Goal: Task Accomplishment & Management: Manage account settings

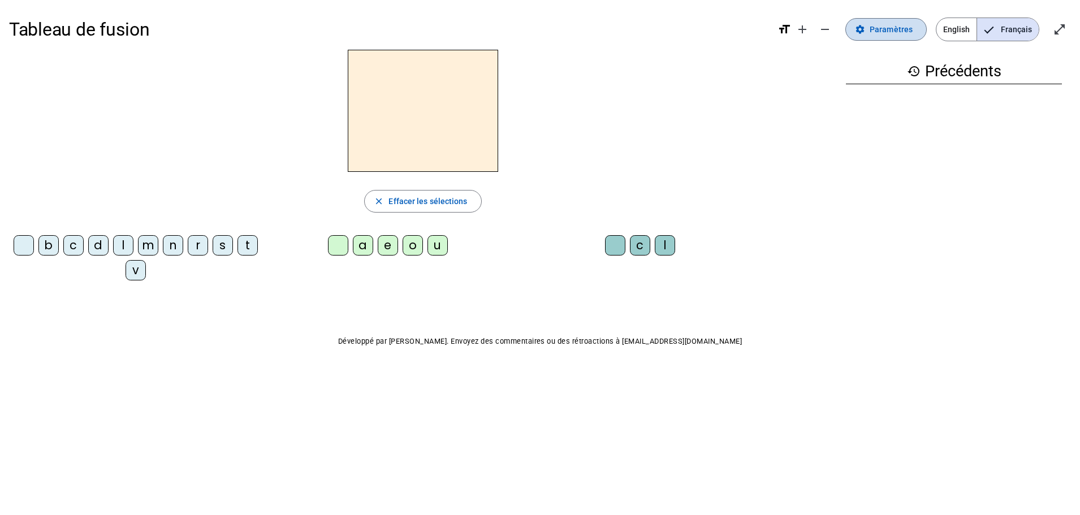
click at [874, 28] on span "Paramètres" at bounding box center [891, 30] width 43 height 14
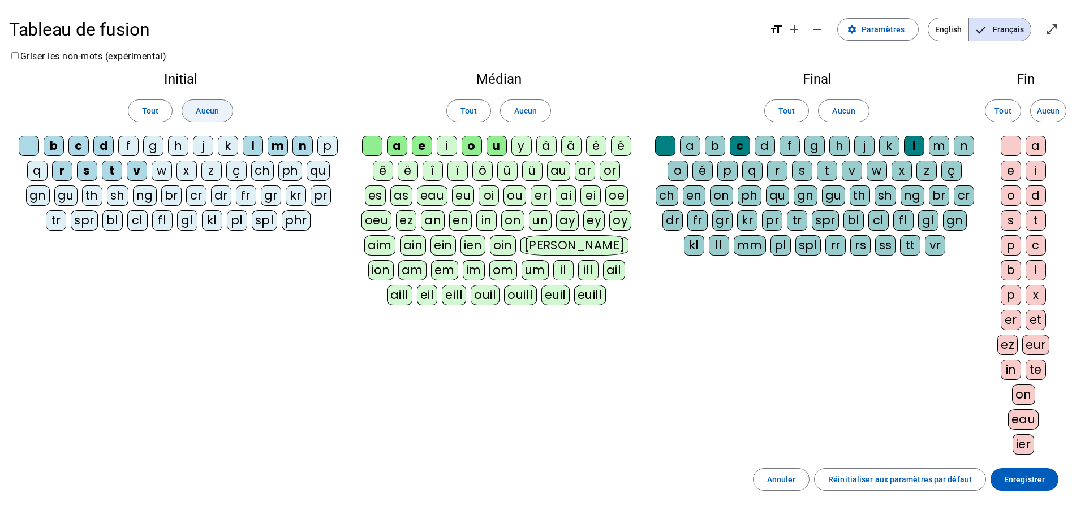
click at [214, 116] on span "Aucun" at bounding box center [207, 111] width 23 height 14
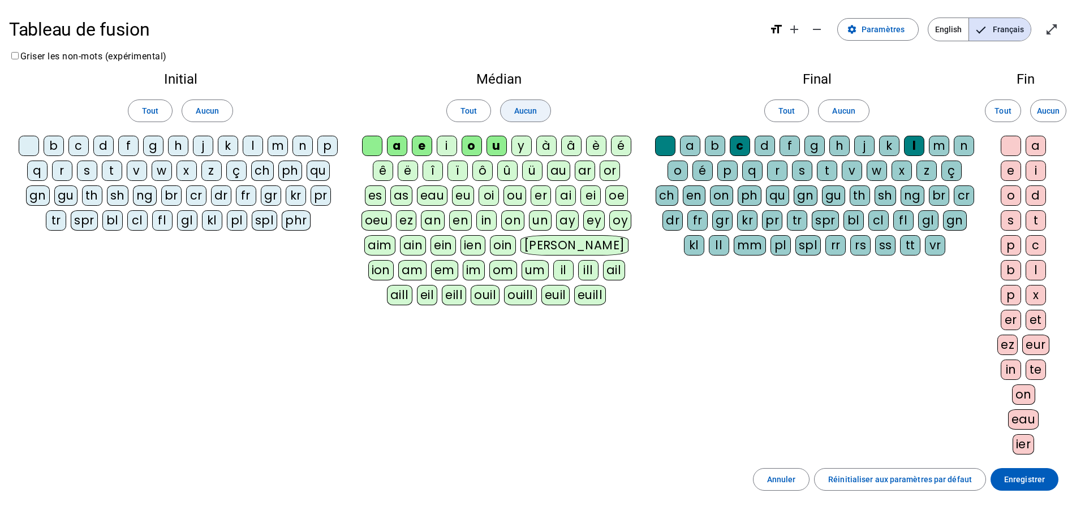
click at [533, 110] on span "Aucun" at bounding box center [525, 111] width 23 height 14
click at [853, 115] on span "Aucun" at bounding box center [843, 111] width 23 height 14
click at [657, 152] on div at bounding box center [665, 146] width 20 height 20
click at [378, 144] on div at bounding box center [372, 146] width 20 height 20
click at [25, 139] on div at bounding box center [29, 146] width 20 height 20
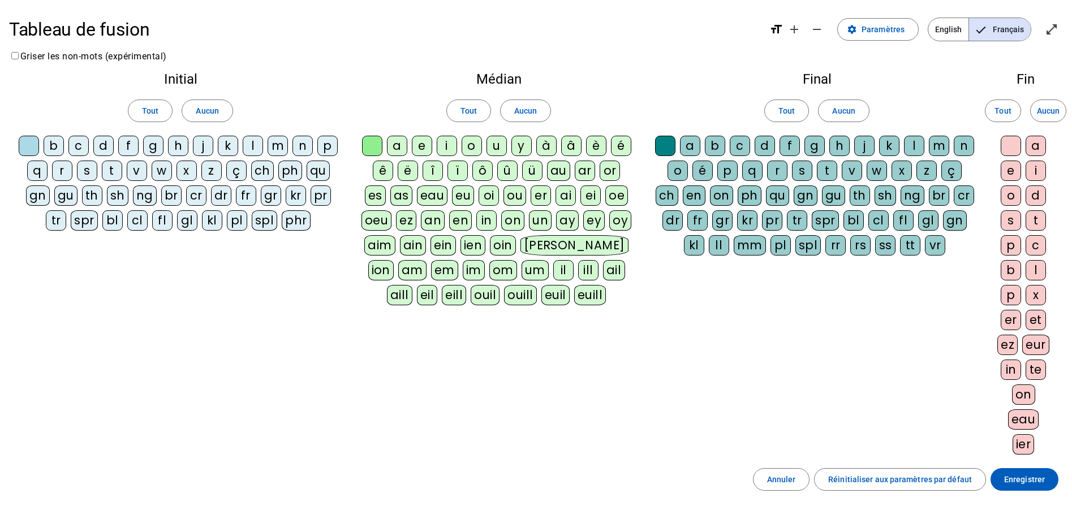
click at [57, 144] on div "b" at bounding box center [54, 146] width 20 height 20
click at [430, 143] on div "e" at bounding box center [422, 146] width 20 height 20
click at [747, 147] on div "c" at bounding box center [740, 146] width 20 height 20
click at [84, 167] on div "s" at bounding box center [87, 171] width 20 height 20
click at [402, 145] on div "a" at bounding box center [397, 146] width 20 height 20
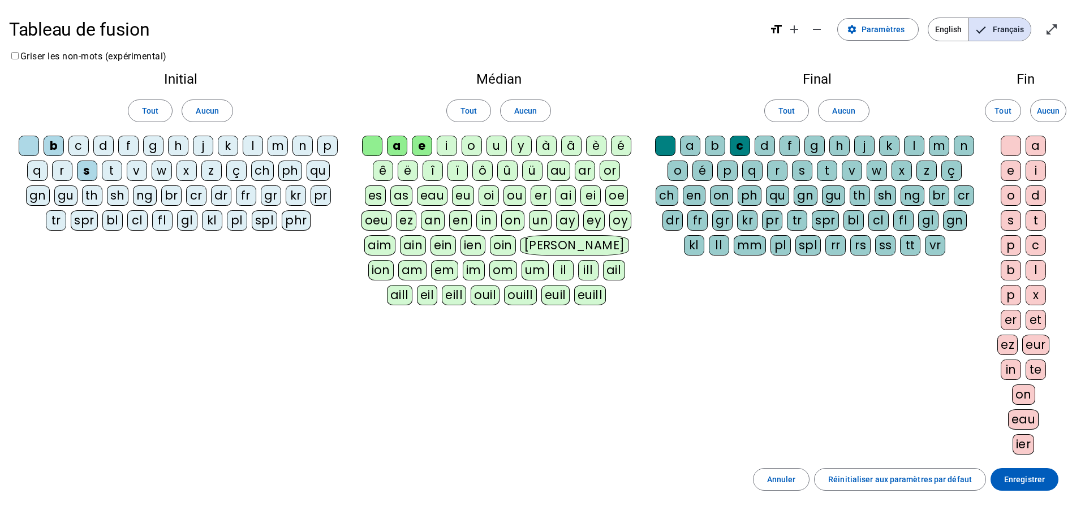
click at [135, 172] on div "v" at bounding box center [137, 171] width 20 height 20
click at [920, 147] on div "l" at bounding box center [914, 146] width 20 height 20
click at [282, 147] on div "m" at bounding box center [278, 146] width 20 height 20
click at [440, 148] on div "i" at bounding box center [447, 146] width 20 height 20
click at [469, 150] on div "o" at bounding box center [471, 146] width 20 height 20
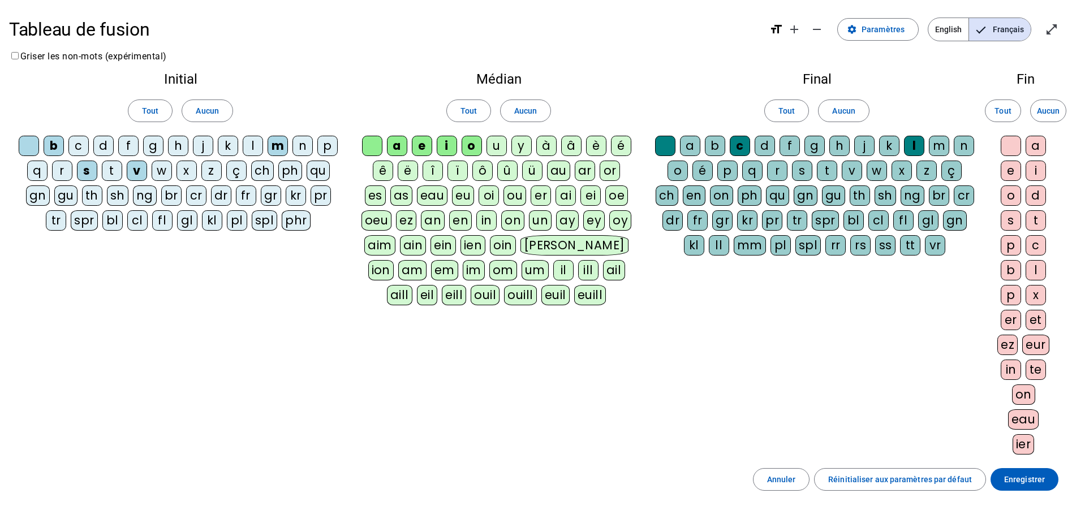
click at [150, 149] on div "g" at bounding box center [153, 146] width 20 height 20
click at [119, 166] on div "t" at bounding box center [112, 171] width 20 height 20
click at [1008, 480] on span "Enregistrer" at bounding box center [1024, 480] width 41 height 14
